Goal: Information Seeking & Learning: Compare options

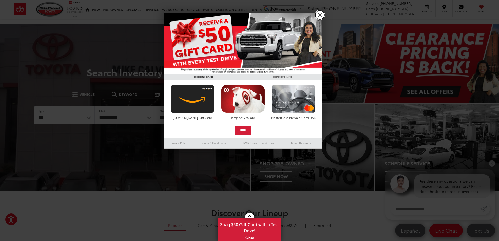
click at [282, 15] on link "X" at bounding box center [319, 14] width 9 height 9
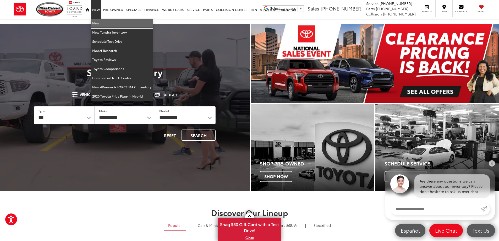
click at [100, 21] on link "New" at bounding box center [122, 23] width 62 height 9
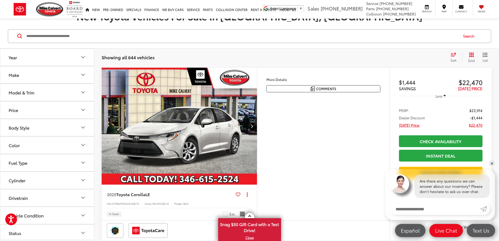
scroll to position [79, 0]
click at [81, 90] on icon "Model & Trim" at bounding box center [83, 92] width 6 height 6
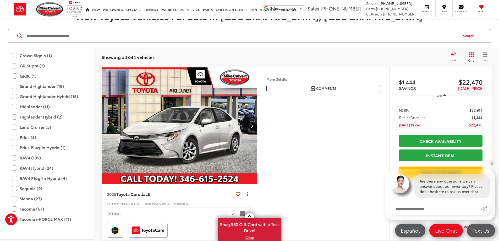
scroll to position [180, 0]
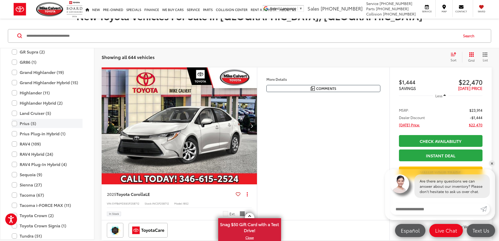
click at [13, 122] on label "Prius (5)" at bounding box center [47, 123] width 71 height 9
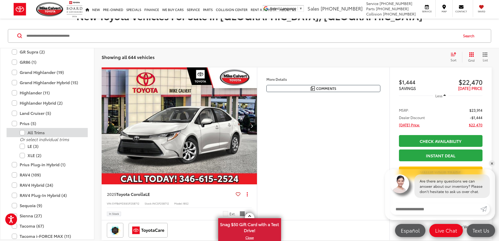
click at [22, 131] on label "All Trims" at bounding box center [51, 132] width 63 height 9
click at [21, 131] on label "All Trims" at bounding box center [51, 132] width 63 height 9
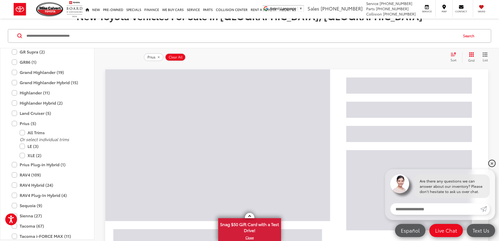
click at [494, 161] on link "✕" at bounding box center [492, 163] width 6 height 6
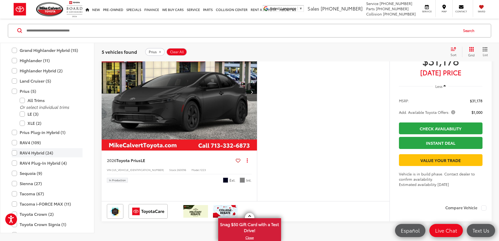
scroll to position [259, 0]
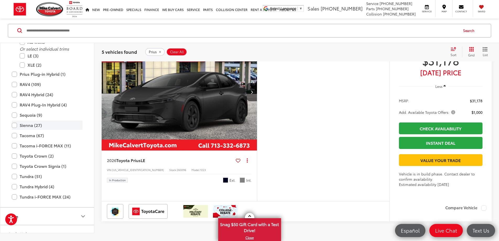
click at [14, 130] on label "Sienna (27)" at bounding box center [47, 125] width 71 height 9
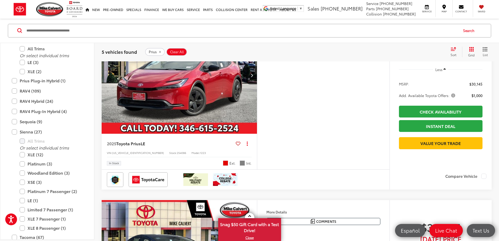
scroll to position [84, 0]
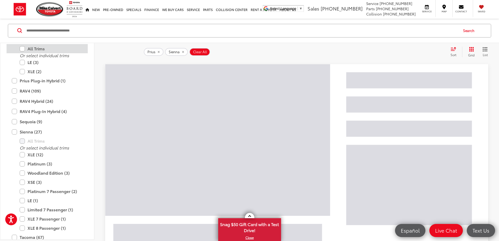
click at [22, 48] on label "All Trims" at bounding box center [51, 48] width 63 height 9
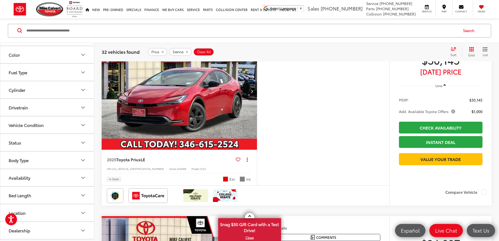
scroll to position [110, 0]
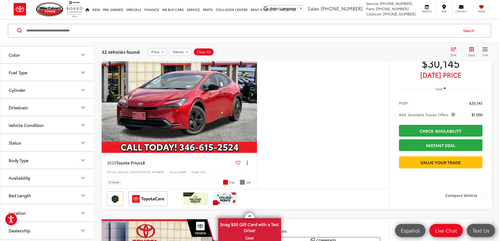
click at [453, 48] on icon "Select sort value" at bounding box center [453, 49] width 6 height 4
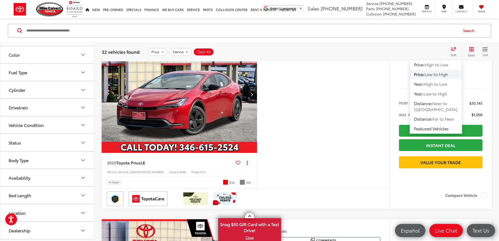
click at [441, 75] on span "Low to High" at bounding box center [436, 74] width 24 height 6
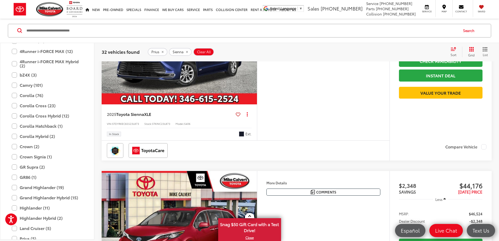
scroll to position [59, 0]
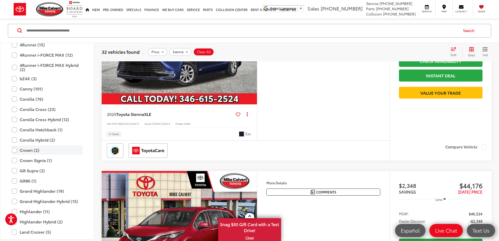
click at [14, 149] on label "Crown (2)" at bounding box center [47, 150] width 71 height 9
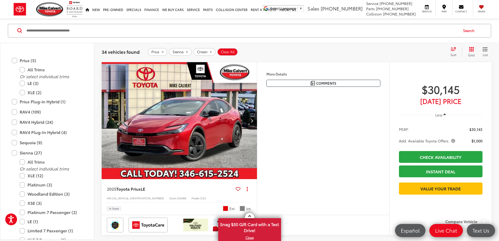
scroll to position [213, 0]
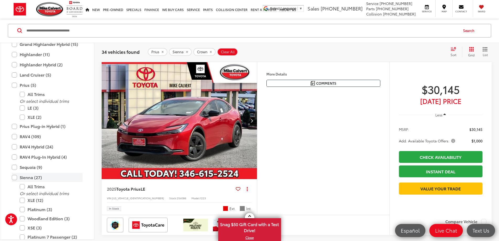
click at [14, 176] on label "Sienna (27)" at bounding box center [47, 177] width 71 height 9
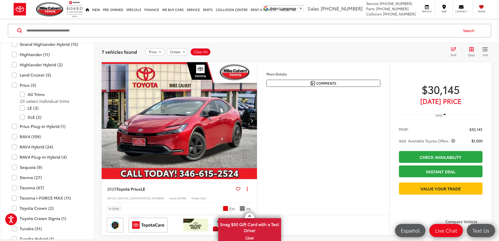
click at [454, 49] on icon "Select sort value" at bounding box center [453, 49] width 6 height 4
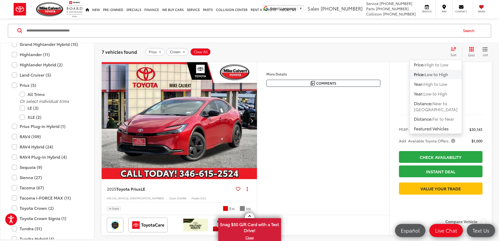
click at [435, 75] on span "Low to High" at bounding box center [436, 74] width 24 height 6
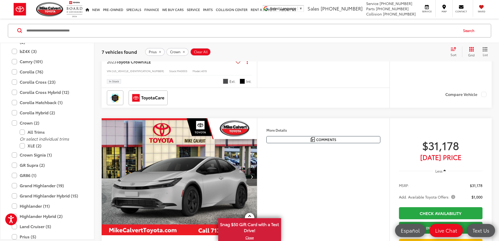
scroll to position [82, 0]
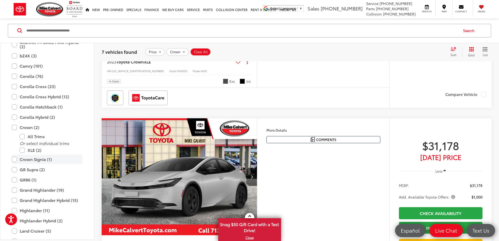
click at [14, 159] on label "Crown Signia (1)" at bounding box center [47, 159] width 71 height 9
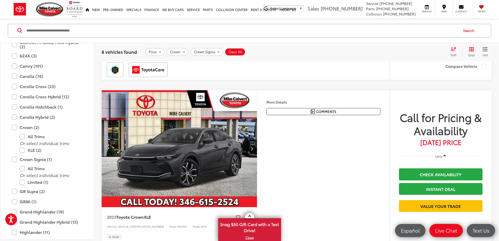
scroll to position [948, 0]
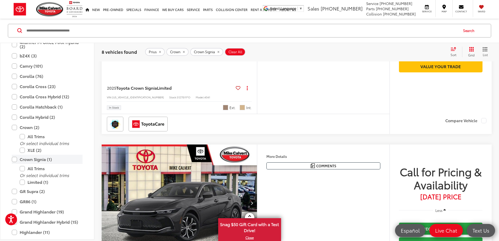
click at [14, 158] on label "Crown Signia (1)" at bounding box center [47, 159] width 71 height 9
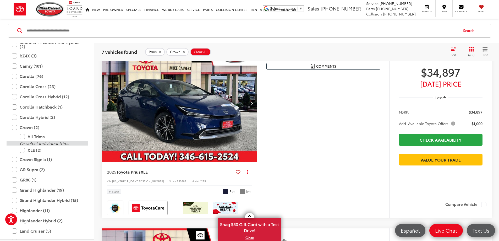
scroll to position [84, 0]
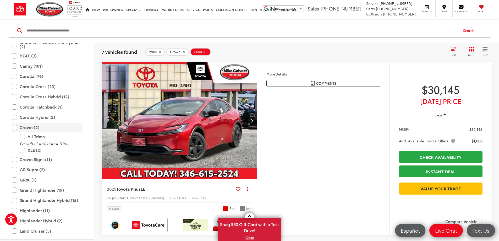
click at [15, 126] on label "Crown (2)" at bounding box center [47, 127] width 71 height 9
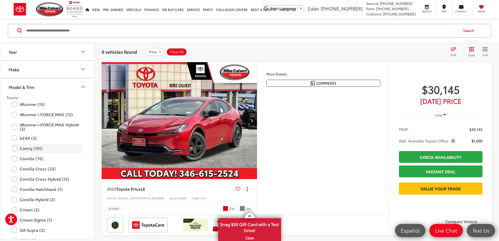
click at [14, 147] on label "Camry (101)" at bounding box center [47, 148] width 71 height 9
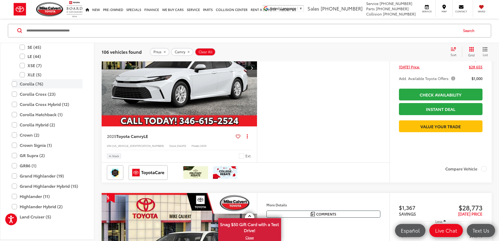
scroll to position [128, 0]
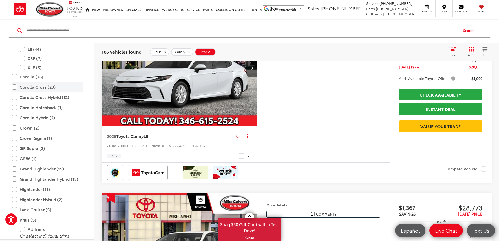
click at [14, 86] on label "Corolla Cross (23)" at bounding box center [47, 86] width 71 height 9
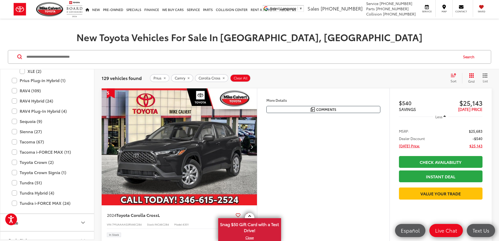
scroll to position [286, 0]
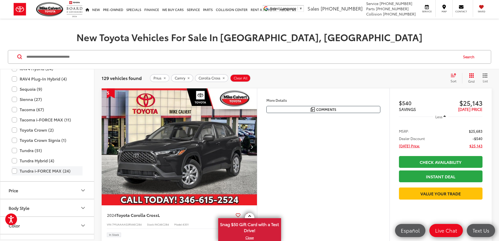
click at [14, 171] on label "Tundra i-FORCE MAX (24)" at bounding box center [47, 170] width 71 height 9
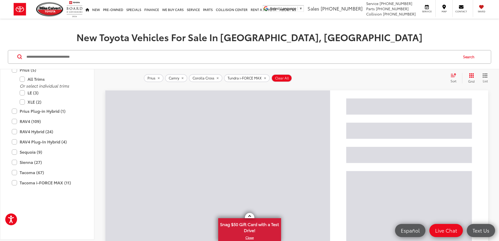
scroll to position [182, 0]
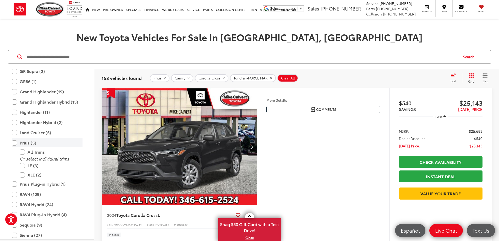
click at [14, 144] on label "Prius (5)" at bounding box center [47, 142] width 71 height 9
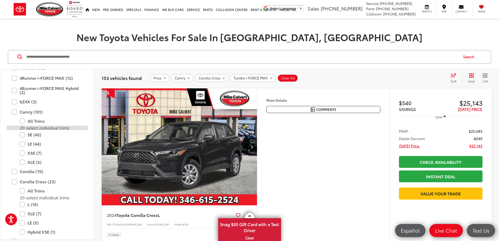
scroll to position [51, 0]
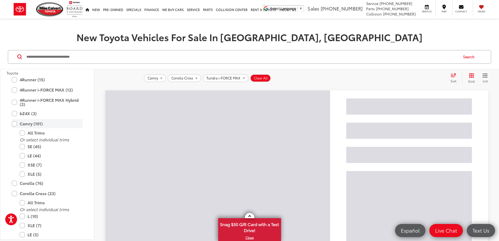
click at [13, 123] on label "Camry (101)" at bounding box center [47, 123] width 71 height 9
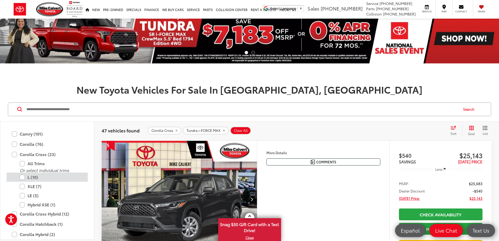
scroll to position [102, 0]
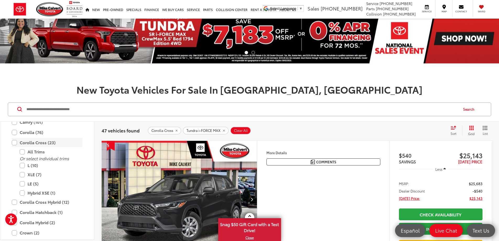
click at [15, 141] on label "Corolla Cross (23)" at bounding box center [47, 142] width 71 height 9
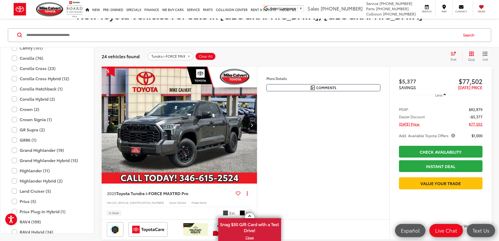
scroll to position [84, 0]
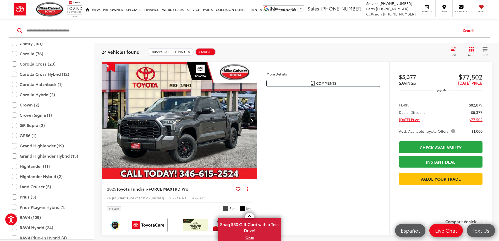
click at [454, 51] on div "Sort" at bounding box center [455, 52] width 14 height 10
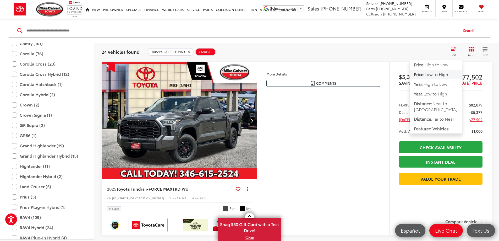
click at [441, 75] on span "Low to High" at bounding box center [436, 74] width 24 height 6
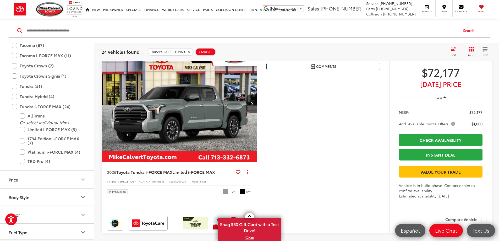
scroll to position [337, 0]
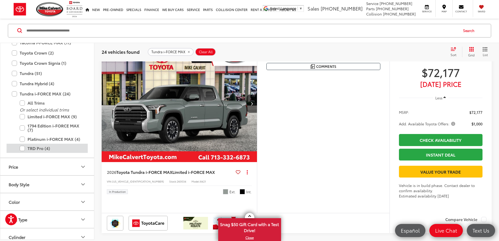
click at [23, 148] on label "TRD Pro (4)" at bounding box center [51, 148] width 63 height 9
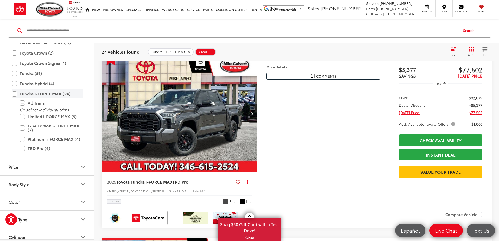
scroll to position [84, 0]
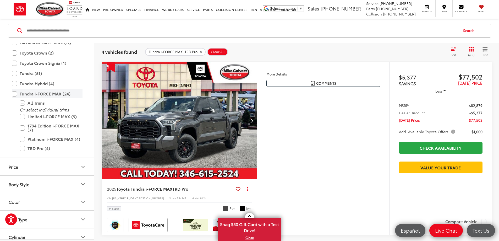
click at [16, 92] on label "Tundra i-FORCE MAX (24)" at bounding box center [47, 93] width 71 height 9
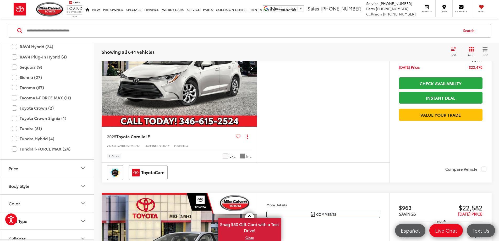
scroll to position [259, 0]
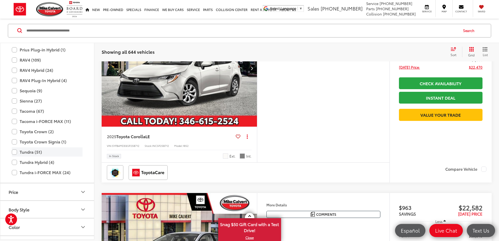
click at [13, 151] on label "Tundra (51)" at bounding box center [47, 151] width 71 height 9
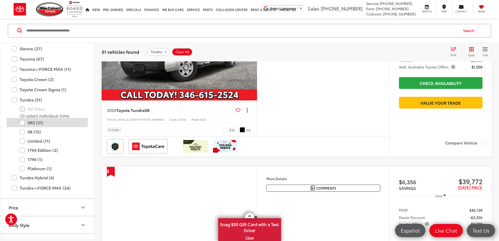
scroll to position [311, 0]
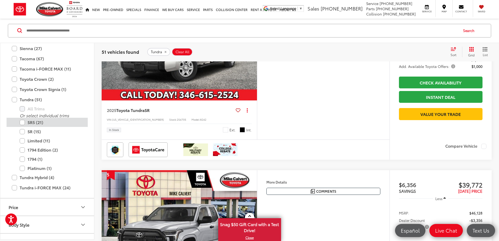
click at [22, 123] on label "SR5 (21)" at bounding box center [51, 122] width 63 height 9
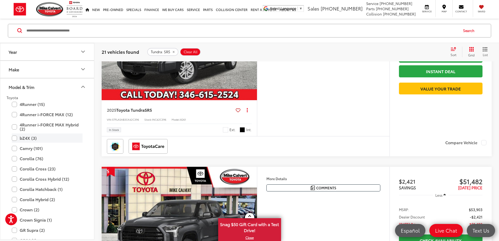
click at [15, 137] on label "bZ4X (3)" at bounding box center [47, 138] width 71 height 9
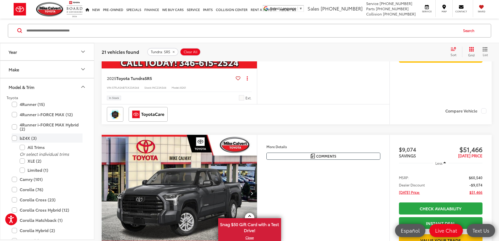
scroll to position [84, 0]
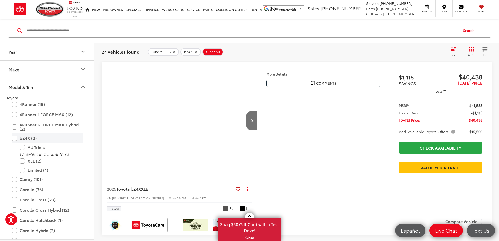
click at [15, 137] on label "bZ4X (3)" at bounding box center [47, 138] width 71 height 9
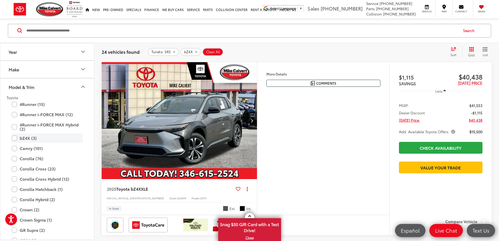
click at [15, 137] on label "bZ4X (3)" at bounding box center [47, 138] width 71 height 9
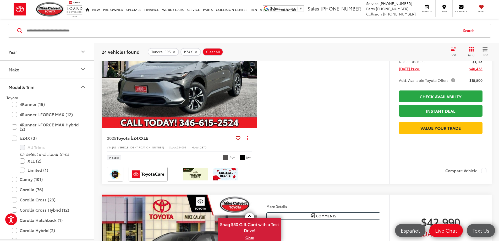
scroll to position [110, 0]
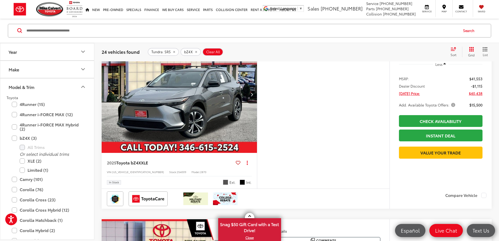
click at [0, 0] on button "More..." at bounding box center [0, 0] width 0 height 0
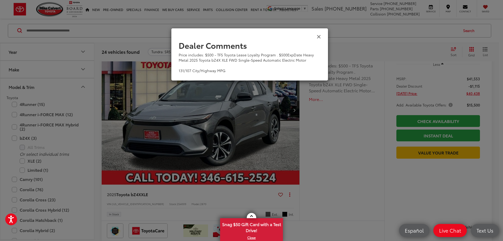
click at [318, 36] on icon "Close" at bounding box center [319, 36] width 4 height 5
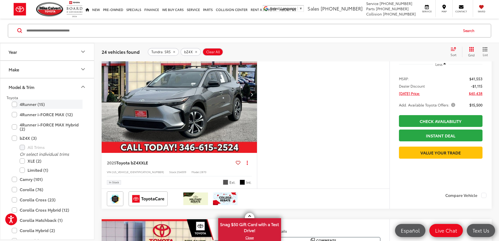
click at [14, 103] on label "4Runner (15)" at bounding box center [47, 104] width 71 height 9
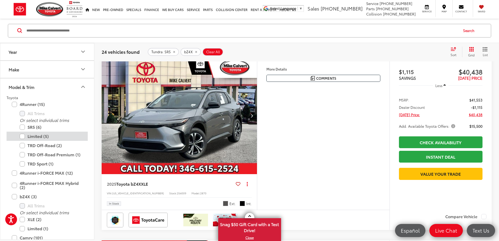
scroll to position [84, 0]
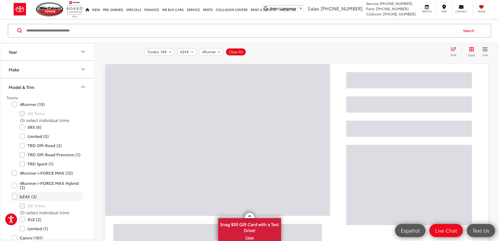
click at [16, 196] on label "bZ4X (3)" at bounding box center [47, 196] width 71 height 9
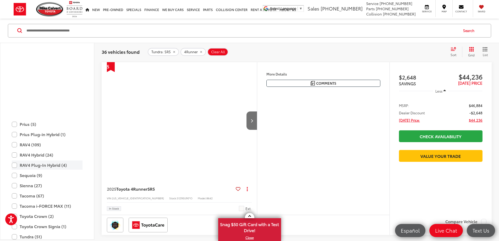
scroll to position [253, 0]
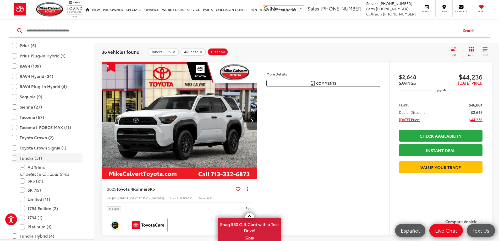
click at [14, 157] on label "Tundra (51)" at bounding box center [47, 157] width 71 height 9
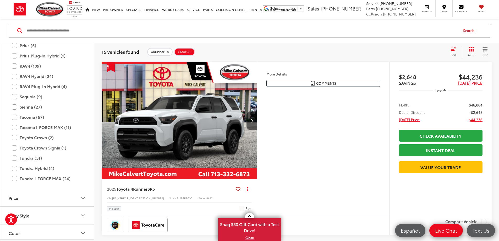
click at [0, 0] on button "More..." at bounding box center [0, 0] width 0 height 0
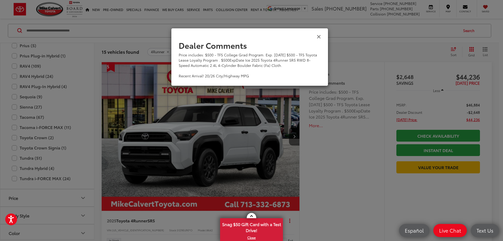
click at [318, 37] on icon "Close" at bounding box center [319, 36] width 4 height 5
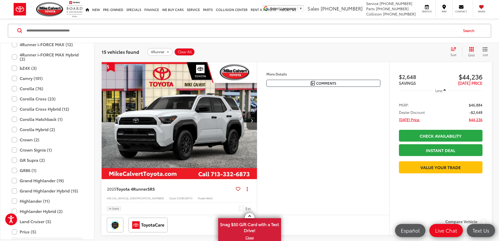
scroll to position [69, 0]
click at [15, 160] on label "GR Supra (2)" at bounding box center [47, 160] width 71 height 9
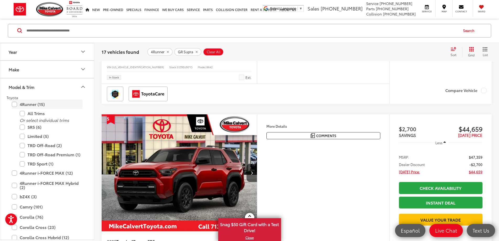
click at [14, 102] on label "4Runner (15)" at bounding box center [47, 104] width 71 height 9
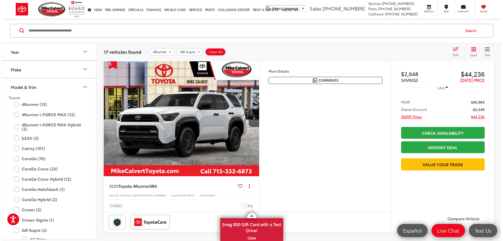
scroll to position [84, 0]
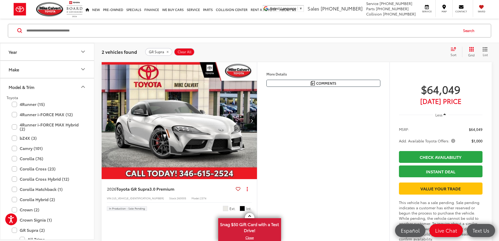
click at [0, 0] on button "More..." at bounding box center [0, 0] width 0 height 0
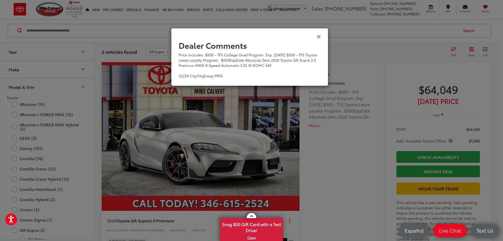
click at [318, 37] on icon "Close" at bounding box center [319, 36] width 4 height 5
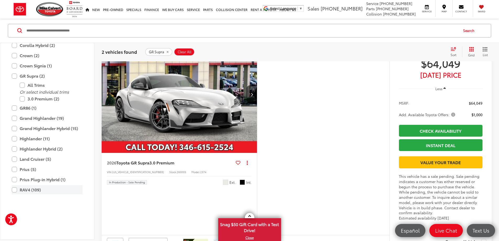
scroll to position [154, 0]
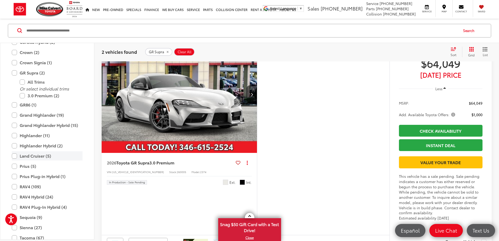
click at [15, 154] on label "Land Cruiser (5)" at bounding box center [47, 155] width 71 height 9
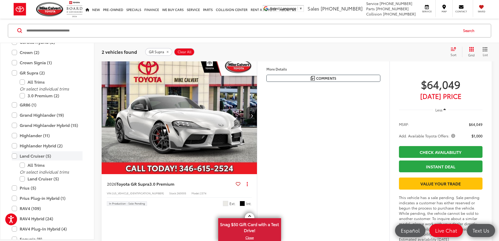
scroll to position [84, 0]
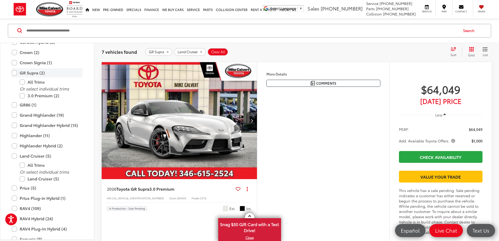
click at [14, 72] on label "GR Supra (2)" at bounding box center [47, 72] width 71 height 9
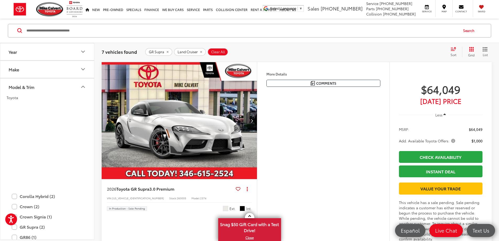
scroll to position [154, 0]
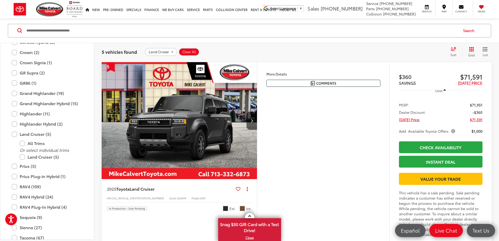
click at [0, 0] on button "More..." at bounding box center [0, 0] width 0 height 0
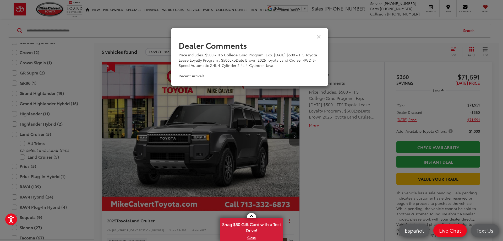
click at [316, 35] on div "View Comments" at bounding box center [249, 36] width 157 height 20
click at [318, 36] on icon "Close" at bounding box center [319, 36] width 4 height 5
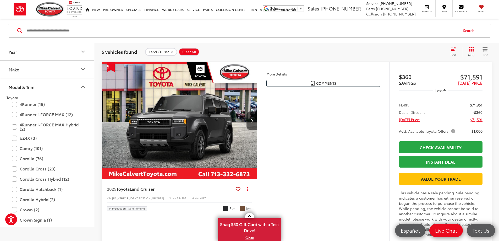
scroll to position [0, 0]
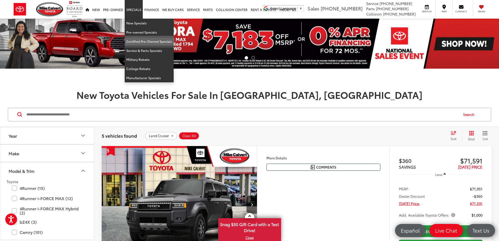
click at [138, 40] on link "Certified Pre-Owned Specials" at bounding box center [149, 41] width 49 height 9
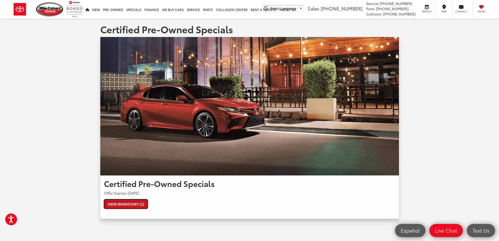
drag, startPoint x: 118, startPoint y: 204, endPoint x: 276, endPoint y: 112, distance: 182.7
click at [119, 204] on link "View Inventory (2)" at bounding box center [126, 203] width 44 height 9
